Goal: Transaction & Acquisition: Purchase product/service

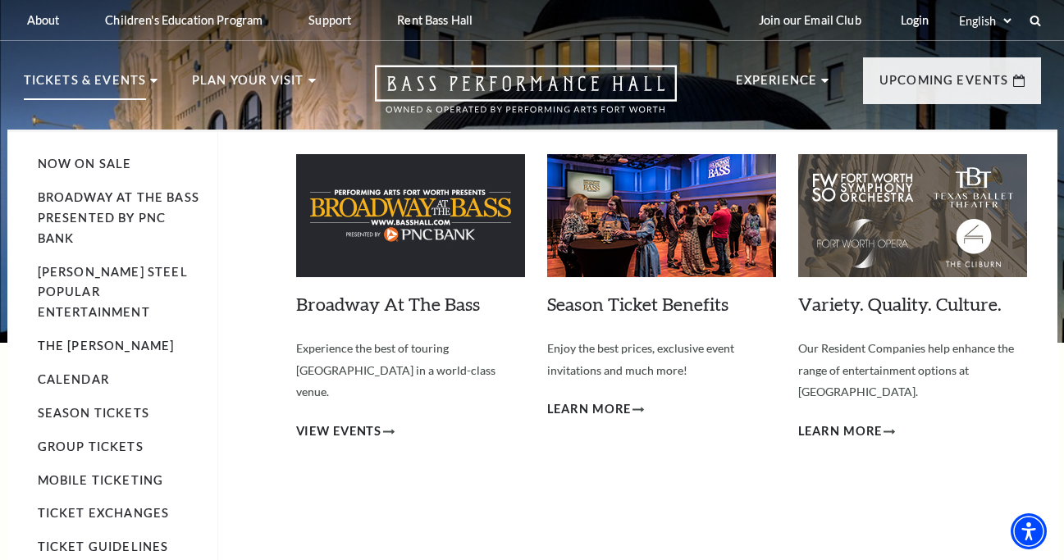
click at [66, 80] on p "Tickets & Events" at bounding box center [85, 86] width 123 height 30
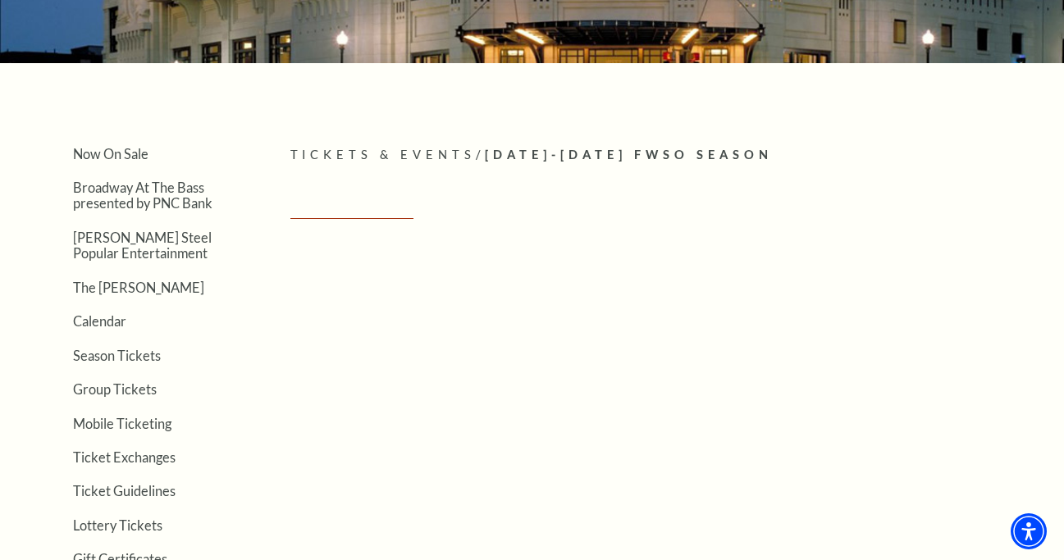
scroll to position [266, 0]
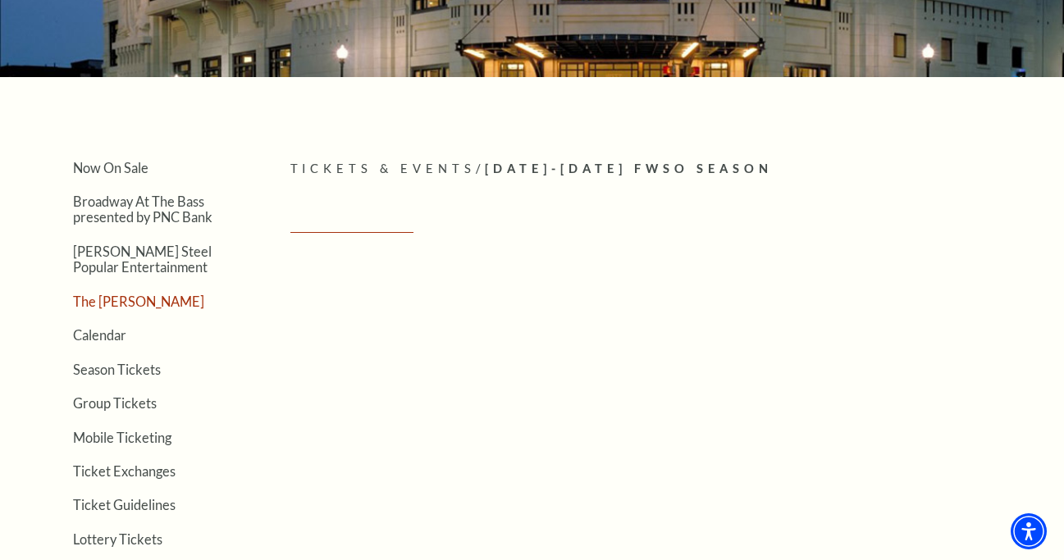
click at [127, 294] on link "The Cliburn" at bounding box center [138, 302] width 131 height 16
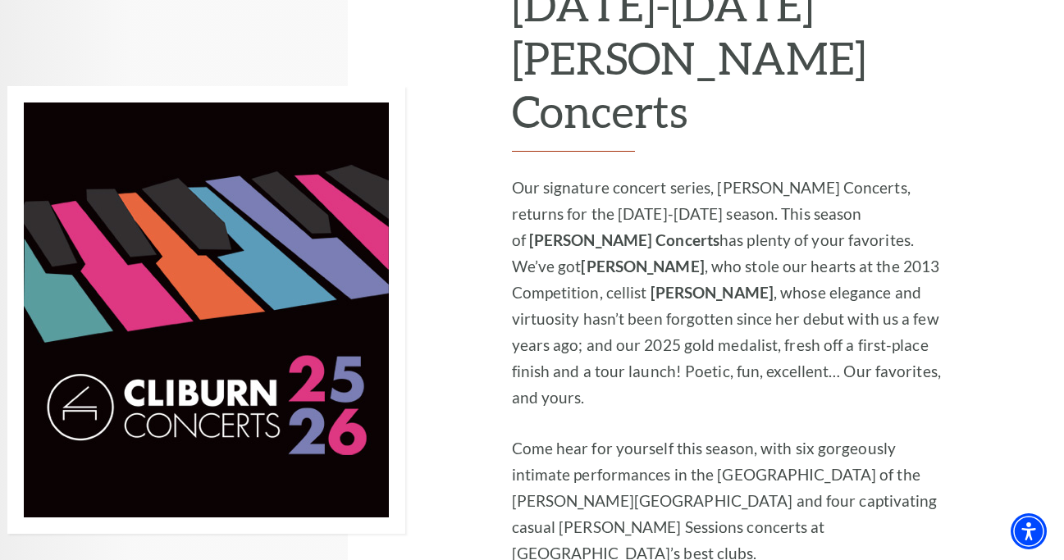
scroll to position [1067, 0]
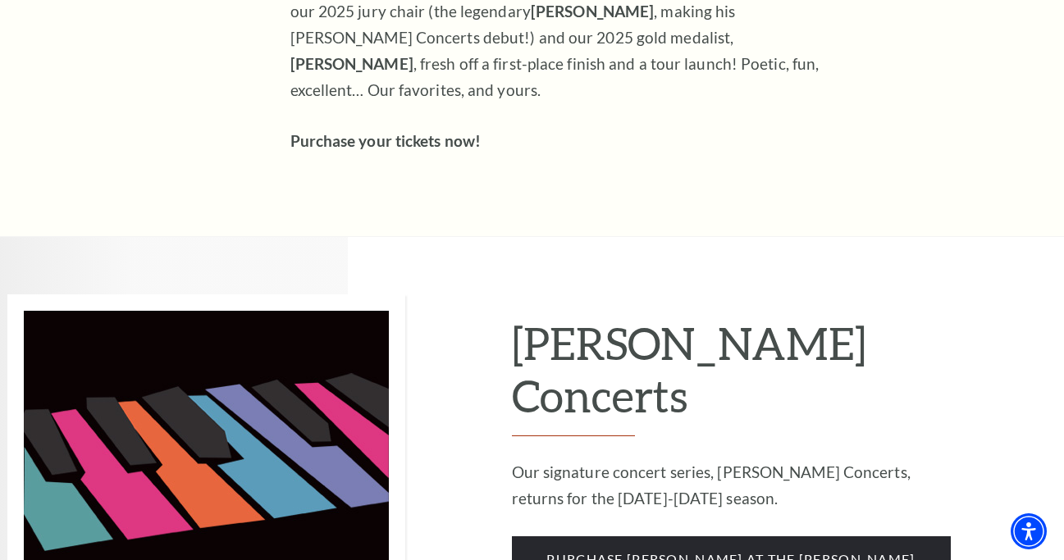
scroll to position [1042, 0]
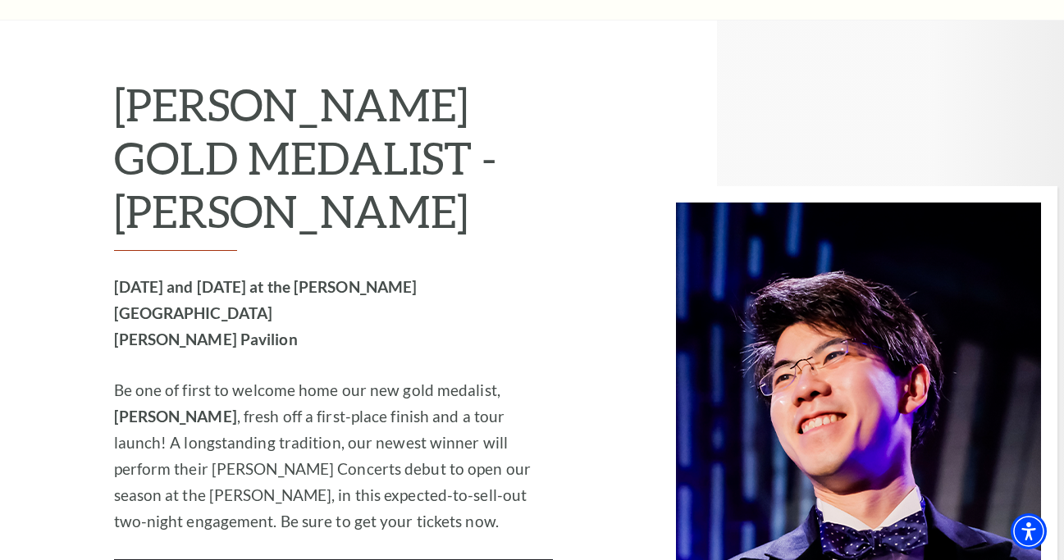
scroll to position [2431, 0]
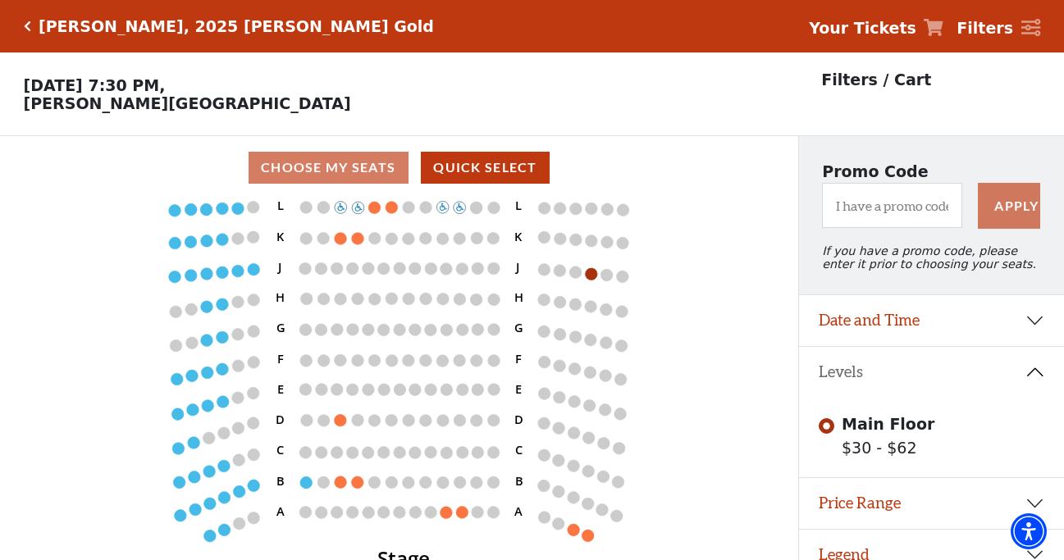
scroll to position [33, 0]
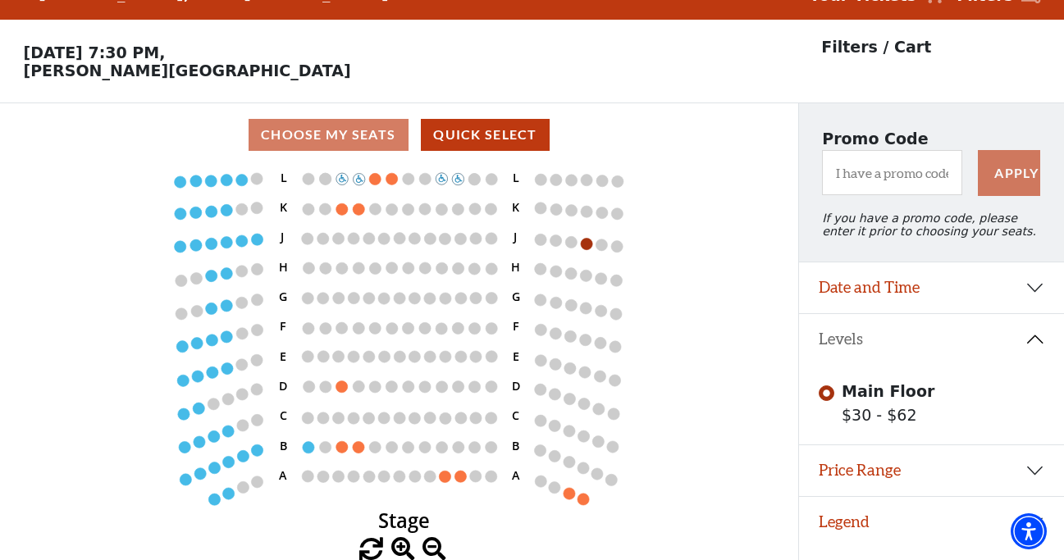
click at [447, 484] on icon "Stage L K J H G F E D C B A L K J H G F E D C B A" at bounding box center [399, 353] width 718 height 372
click at [1035, 468] on button "Price Range" at bounding box center [931, 470] width 265 height 51
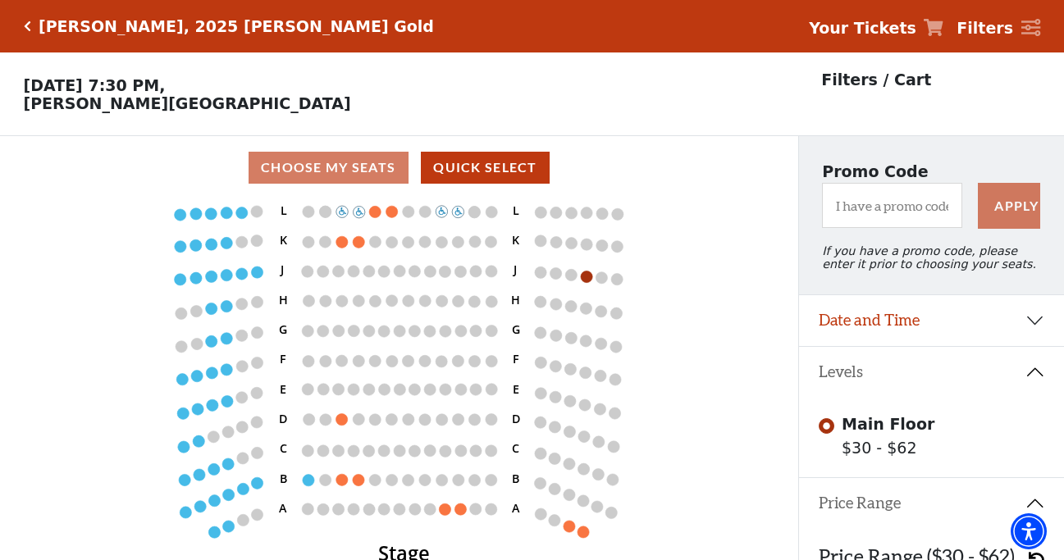
scroll to position [0, 0]
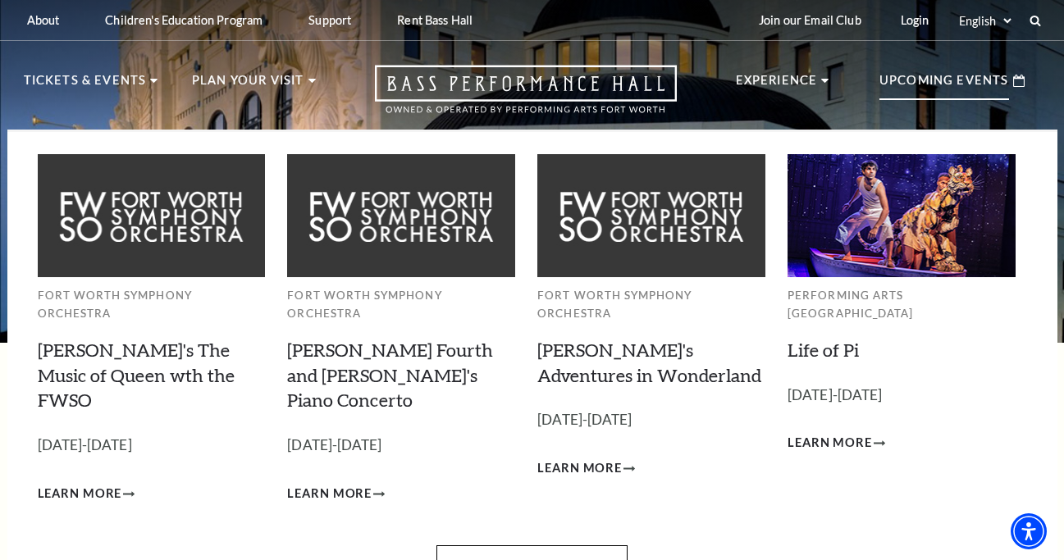
click at [919, 75] on p "Upcoming Events" at bounding box center [944, 86] width 130 height 30
click at [533, 546] on link "View Full Calendar" at bounding box center [531, 569] width 191 height 46
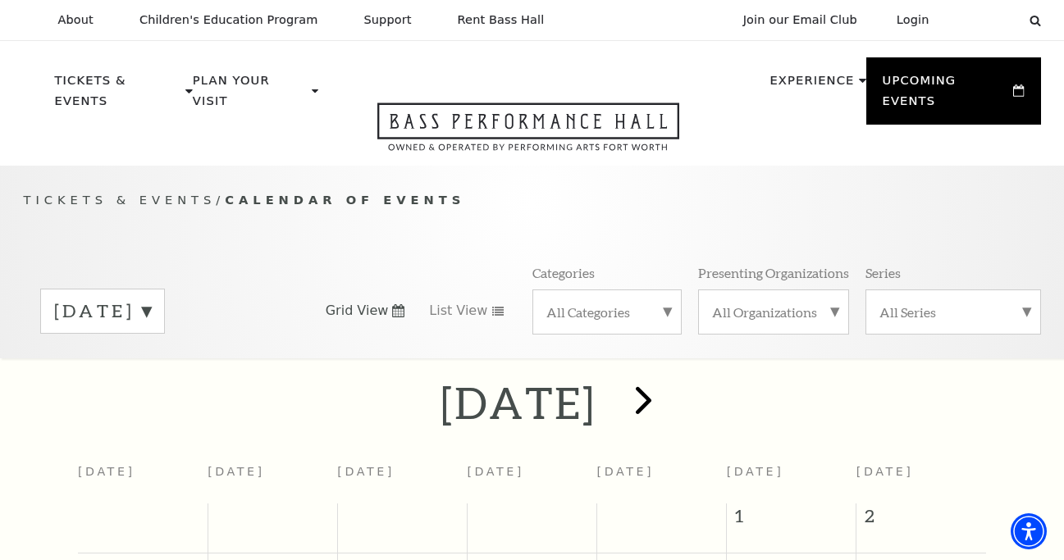
click at [667, 381] on span "next" at bounding box center [643, 400] width 47 height 47
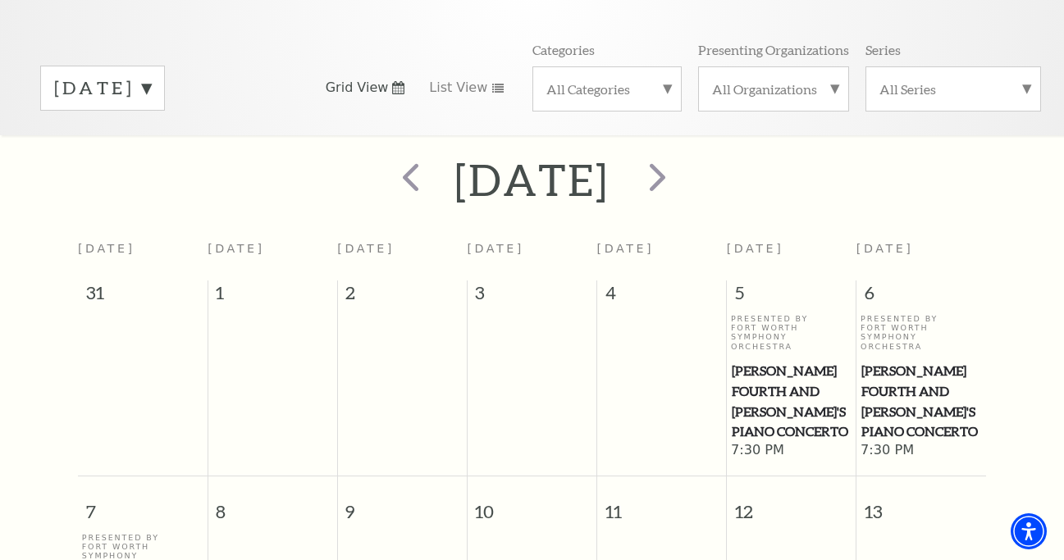
scroll to position [222, 0]
click at [681, 156] on span "next" at bounding box center [657, 177] width 47 height 47
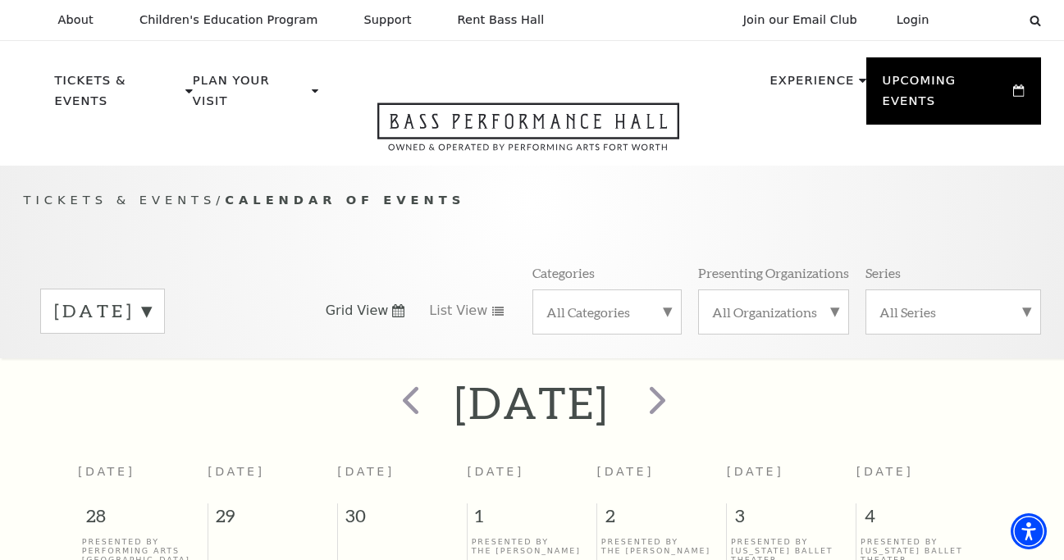
scroll to position [0, 0]
click at [681, 378] on span "next" at bounding box center [657, 400] width 47 height 47
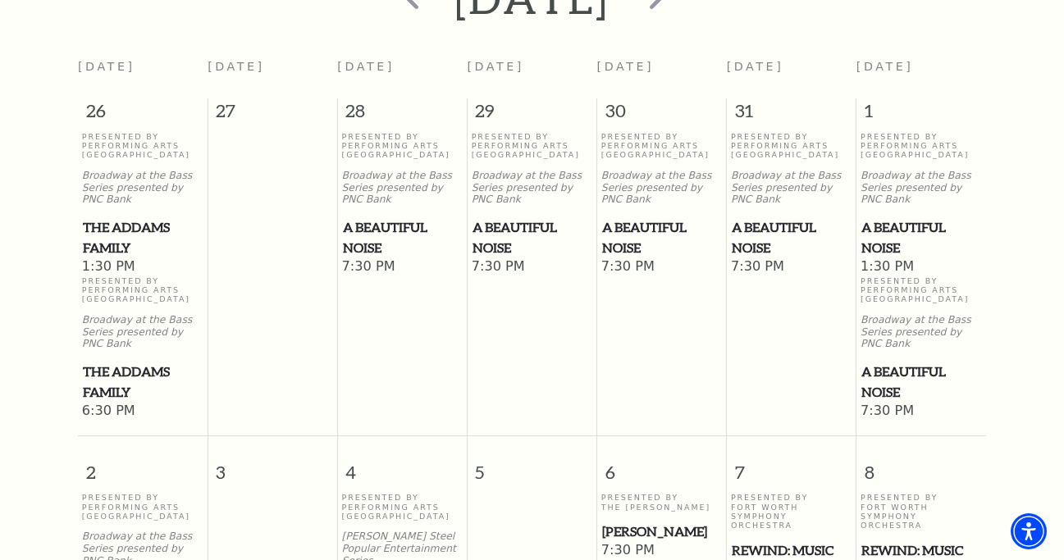
scroll to position [338, 0]
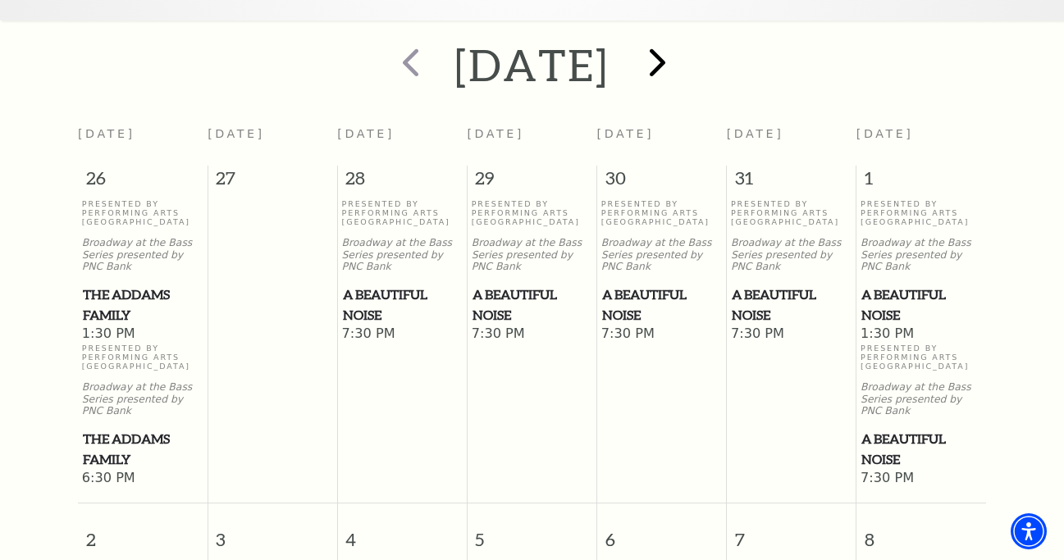
click at [681, 43] on span "next" at bounding box center [657, 62] width 47 height 47
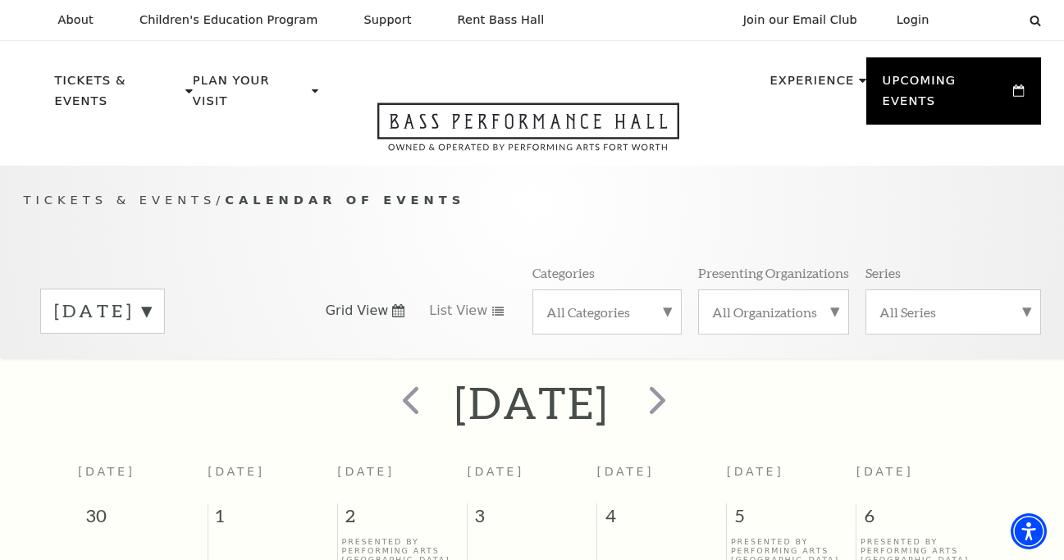
scroll to position [0, 0]
click at [681, 377] on span "next" at bounding box center [657, 400] width 47 height 47
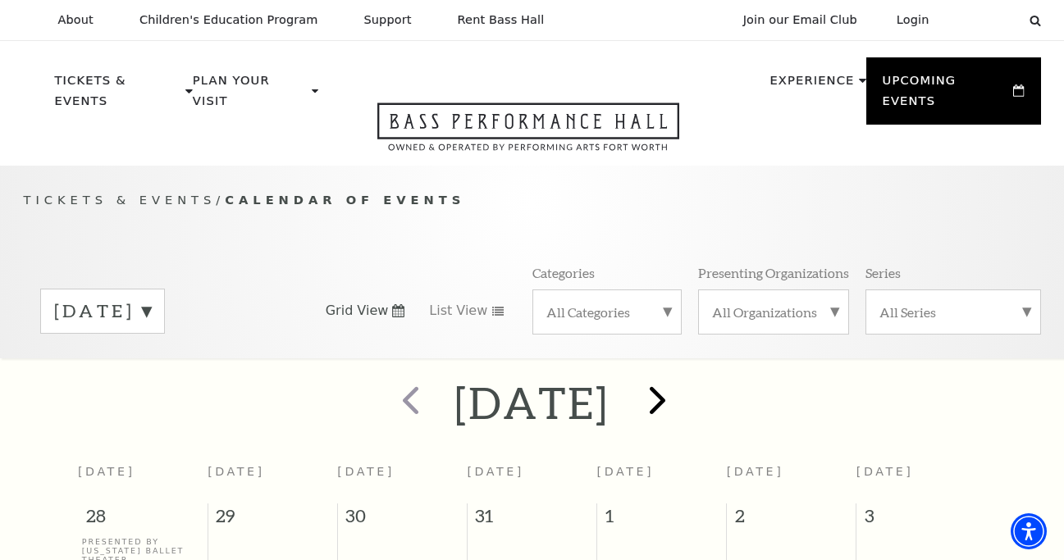
click at [681, 377] on span "next" at bounding box center [657, 400] width 47 height 47
click at [681, 389] on span "next" at bounding box center [657, 400] width 47 height 47
click at [681, 381] on span "next" at bounding box center [657, 400] width 47 height 47
click at [681, 377] on span "next" at bounding box center [657, 400] width 47 height 47
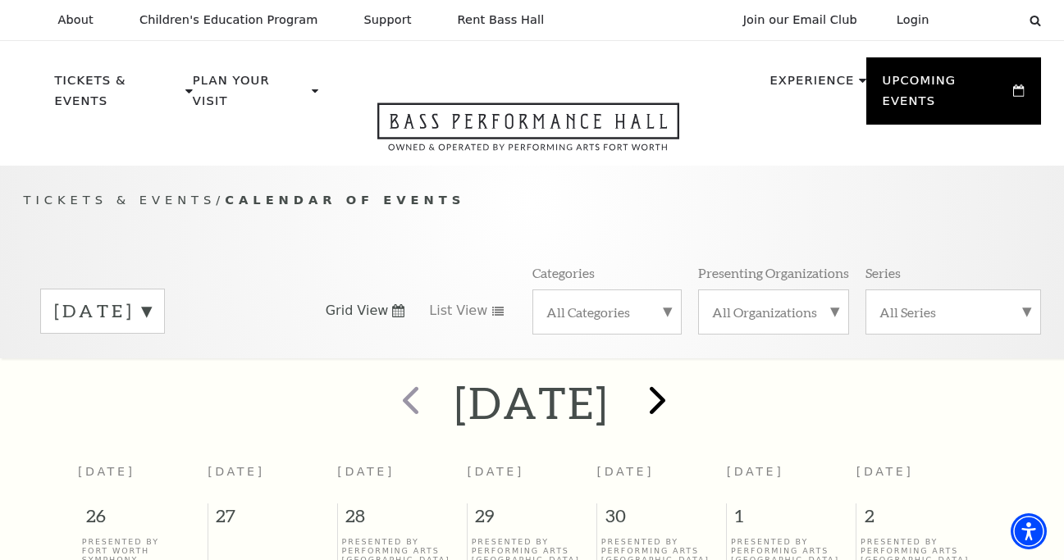
click at [681, 377] on span "next" at bounding box center [657, 400] width 47 height 47
